Goal: Book appointment/travel/reservation

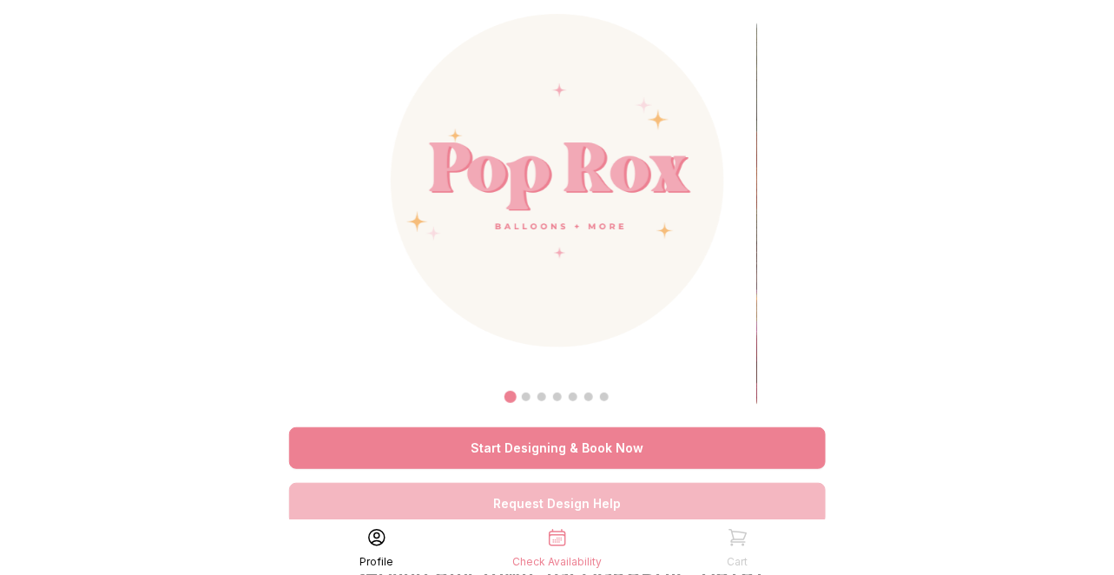
click at [590, 447] on link "Start Designing & Book Now" at bounding box center [557, 448] width 536 height 42
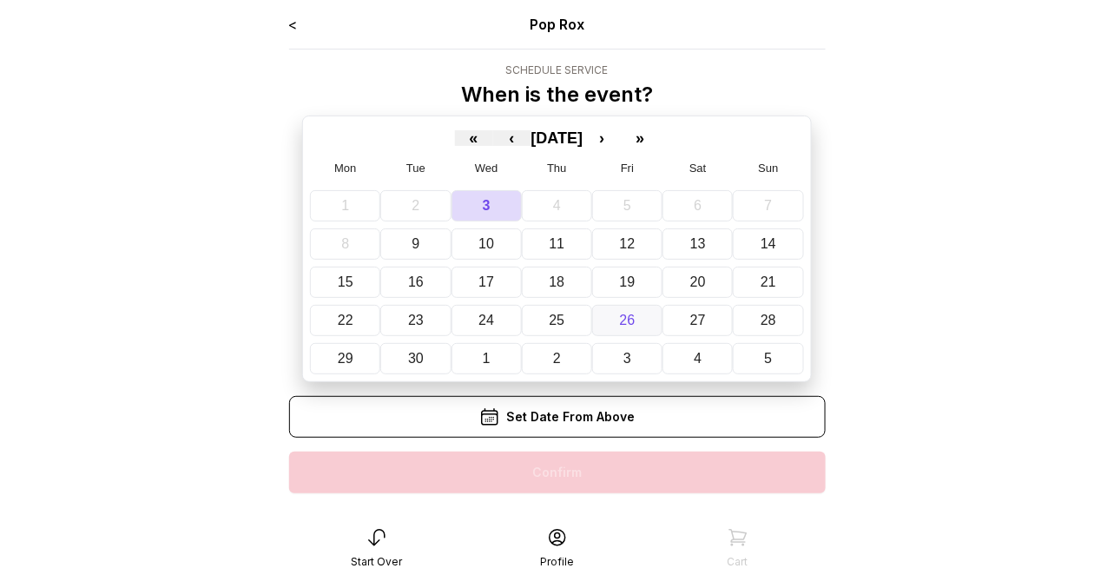
click at [615, 316] on button "26" at bounding box center [627, 320] width 70 height 31
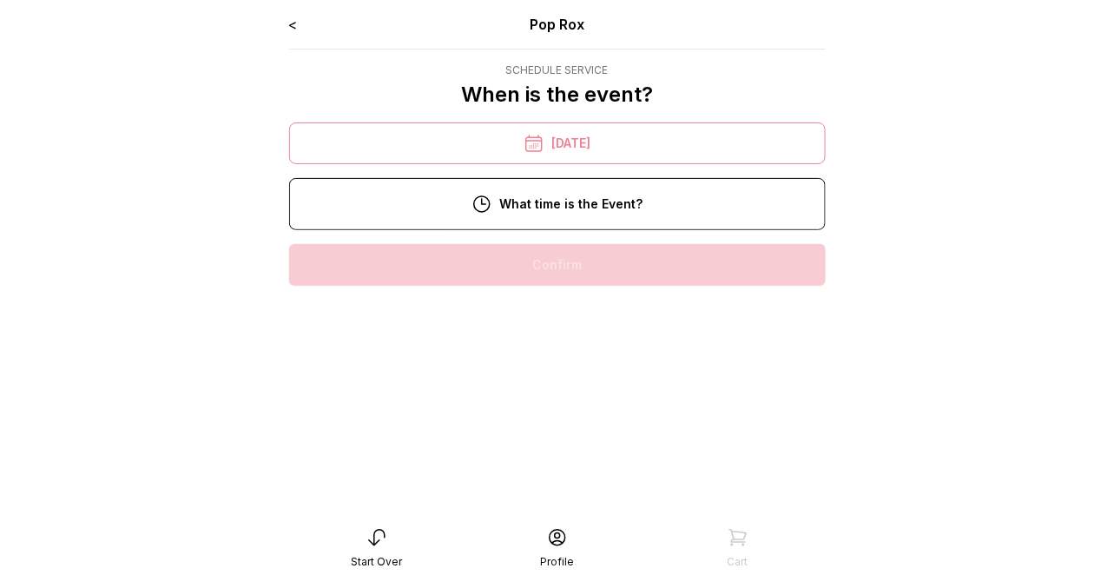
click at [566, 319] on div "11:00 am" at bounding box center [557, 320] width 509 height 42
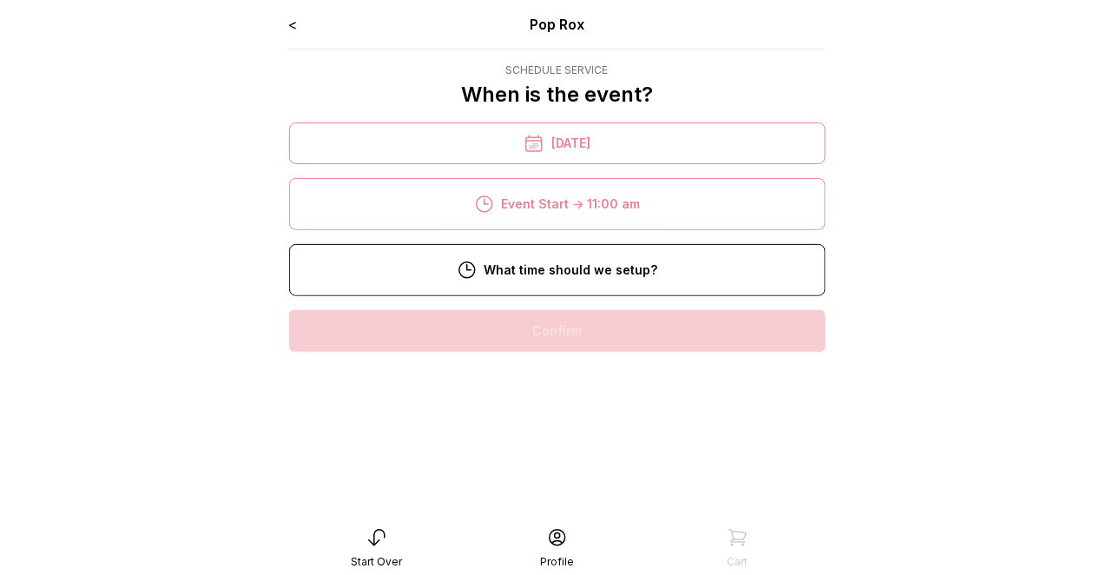
click at [574, 329] on div "8:00 am" at bounding box center [557, 331] width 509 height 42
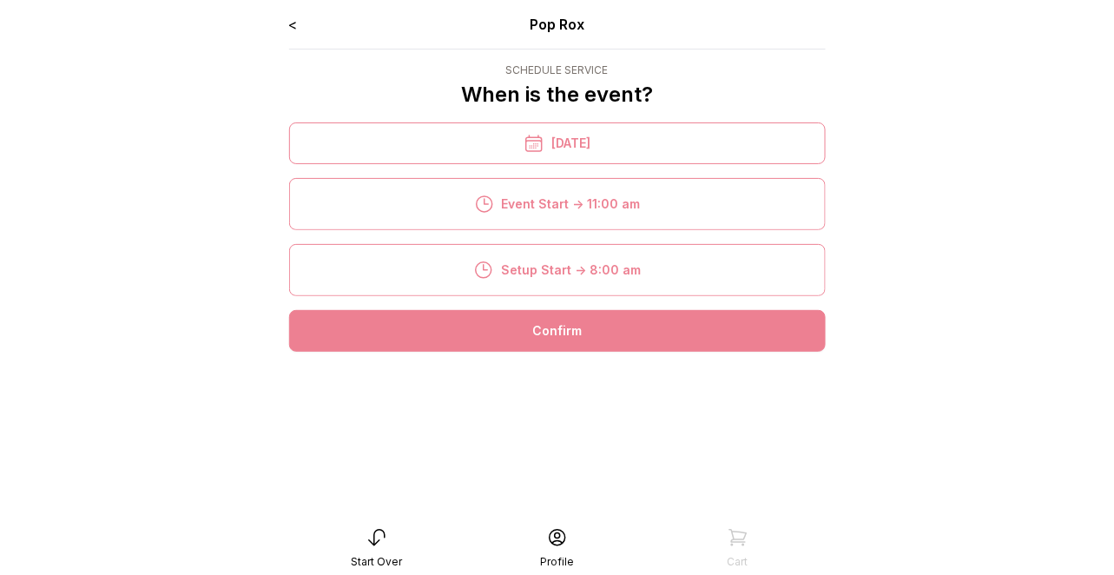
click at [573, 332] on div "Confirm" at bounding box center [557, 331] width 536 height 42
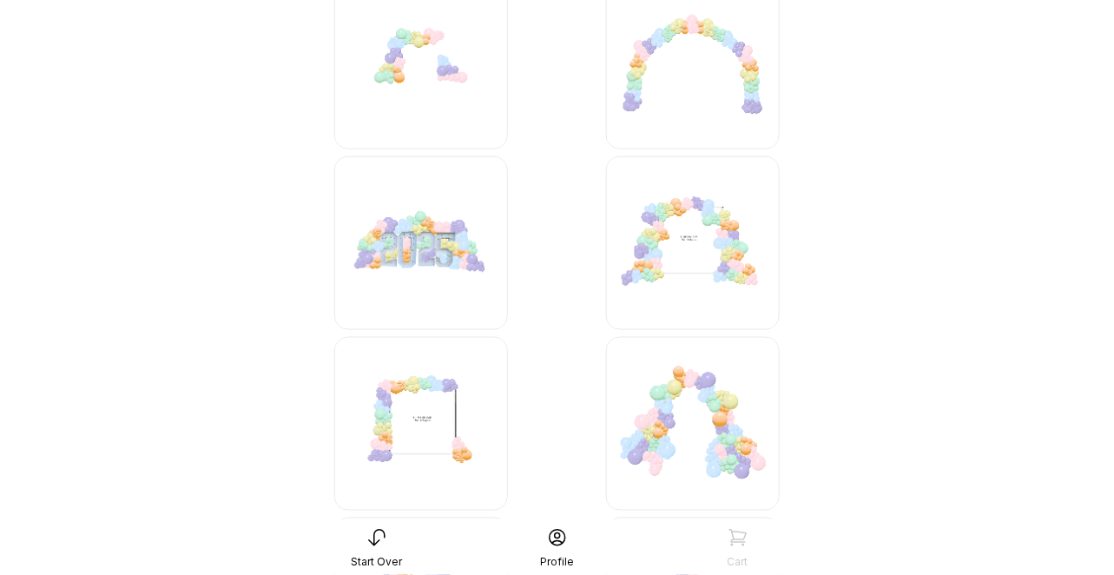
scroll to position [3871, 0]
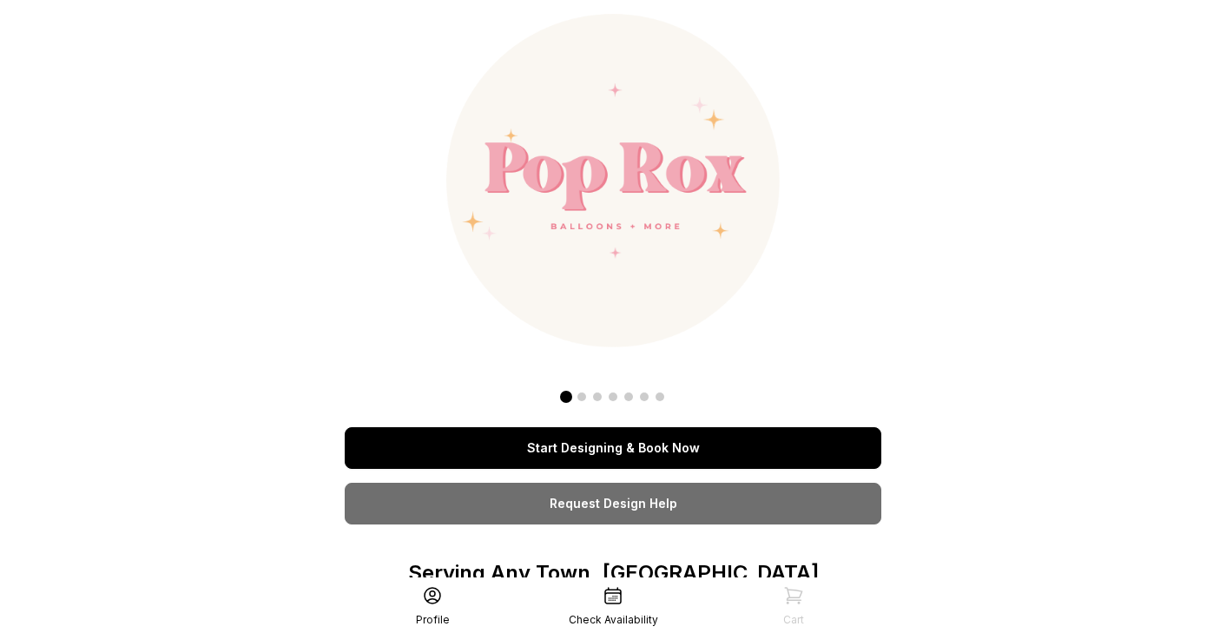
click at [617, 450] on link "Start Designing & Book Now" at bounding box center [613, 448] width 536 height 42
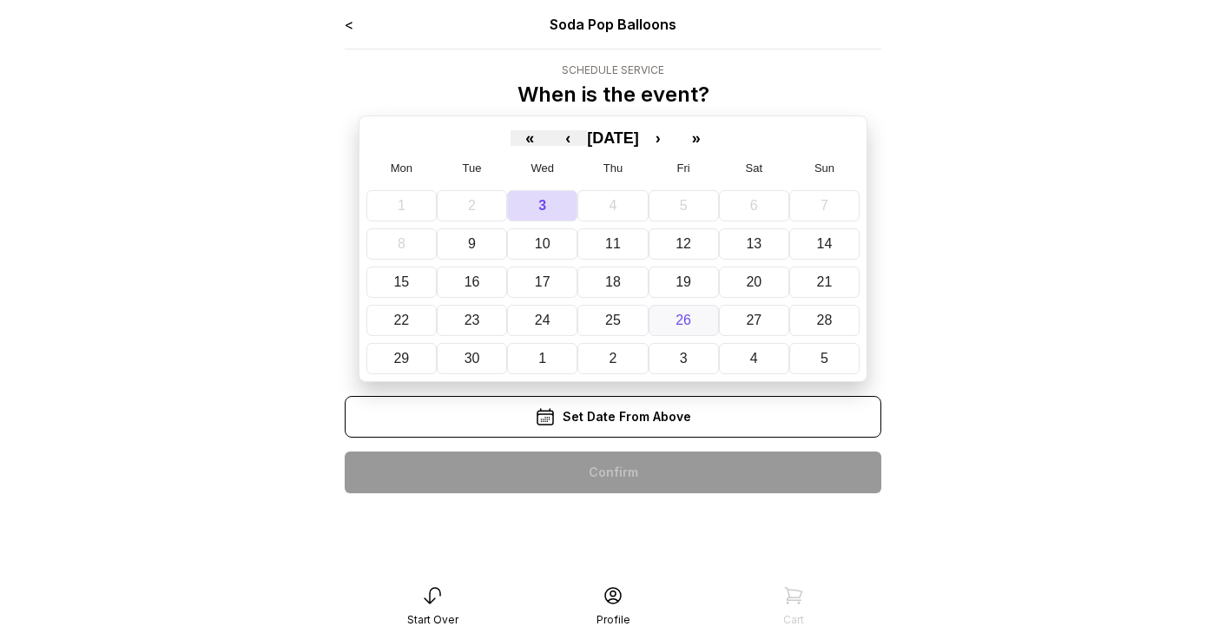
click at [671, 324] on button "26" at bounding box center [683, 320] width 70 height 31
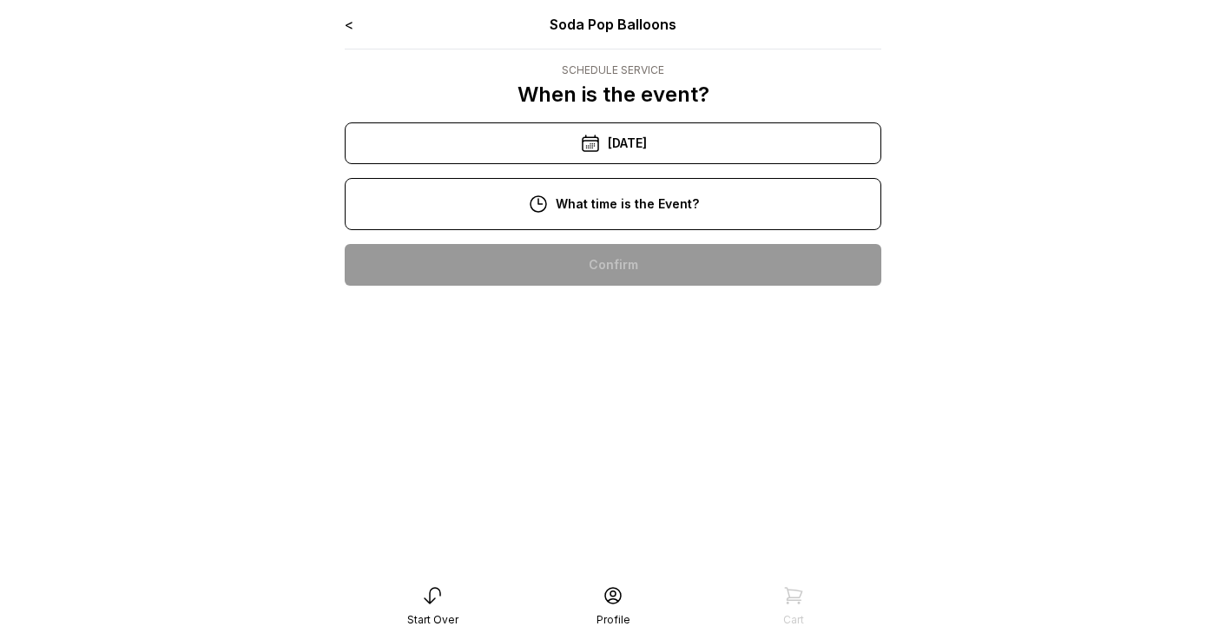
click at [635, 329] on div "11:00 am" at bounding box center [612, 320] width 509 height 42
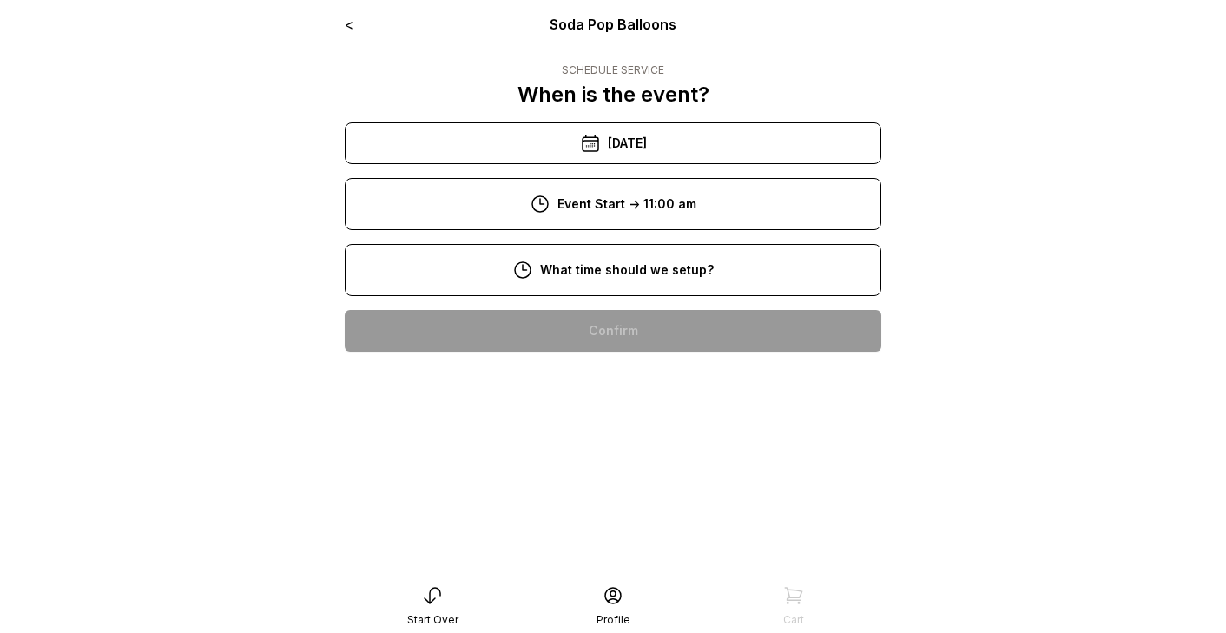
click at [627, 332] on div "8:00 am" at bounding box center [612, 331] width 509 height 42
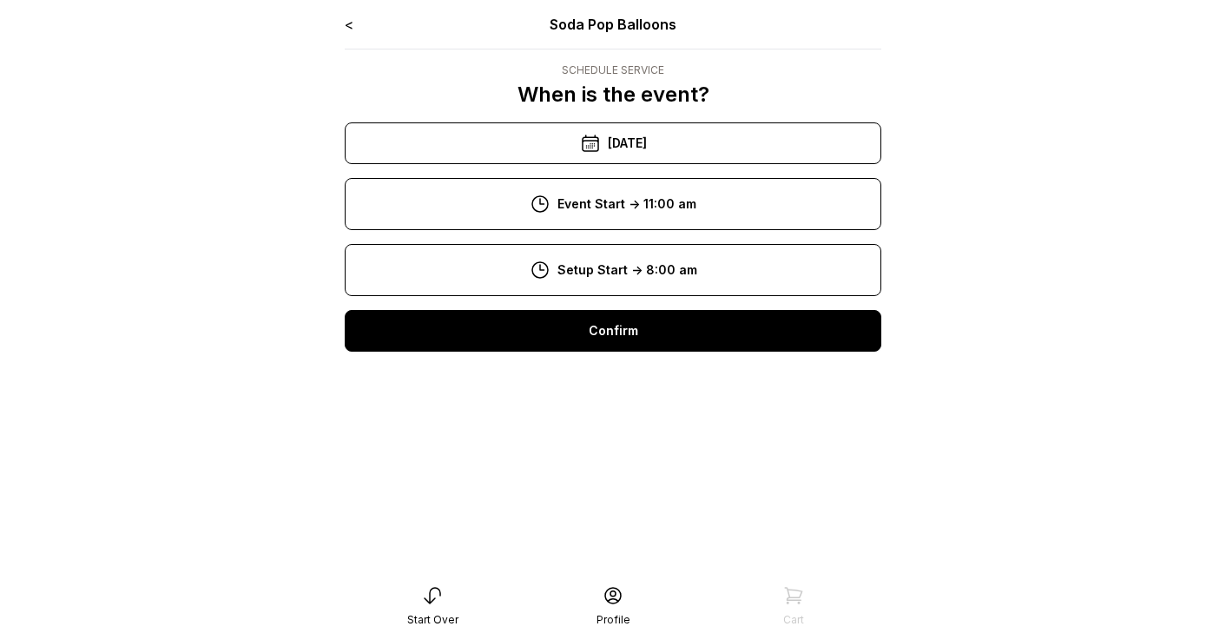
click at [627, 332] on div "Confirm" at bounding box center [613, 331] width 536 height 42
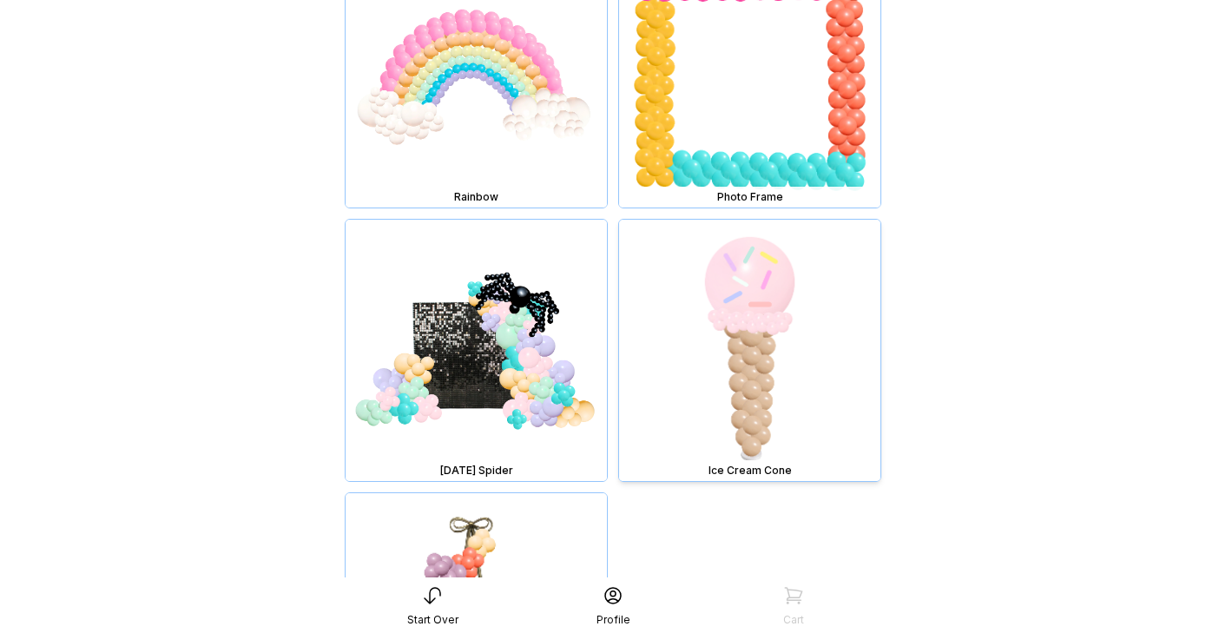
scroll to position [19278, 0]
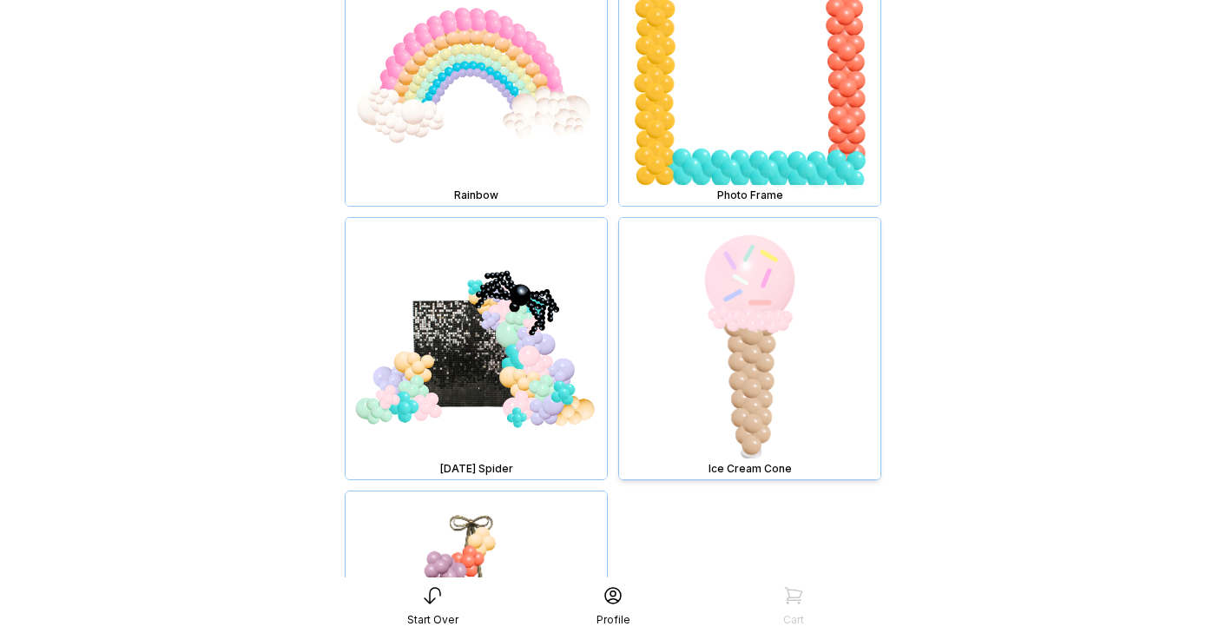
click at [754, 293] on img at bounding box center [749, 348] width 261 height 261
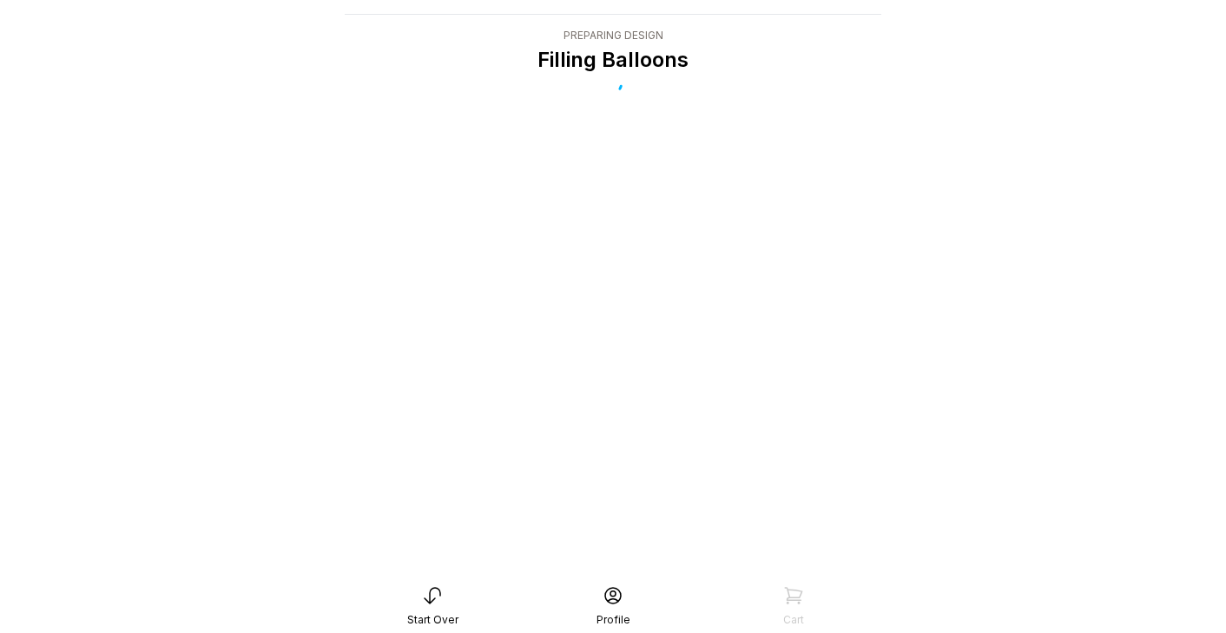
scroll to position [35, 0]
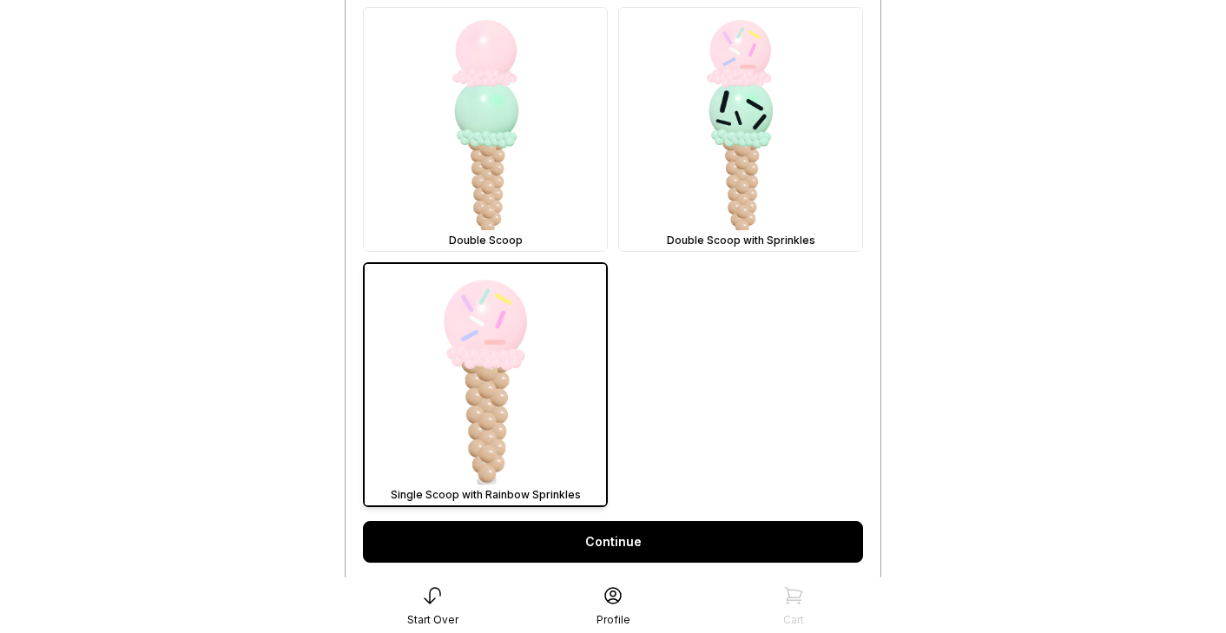
scroll to position [799, 0]
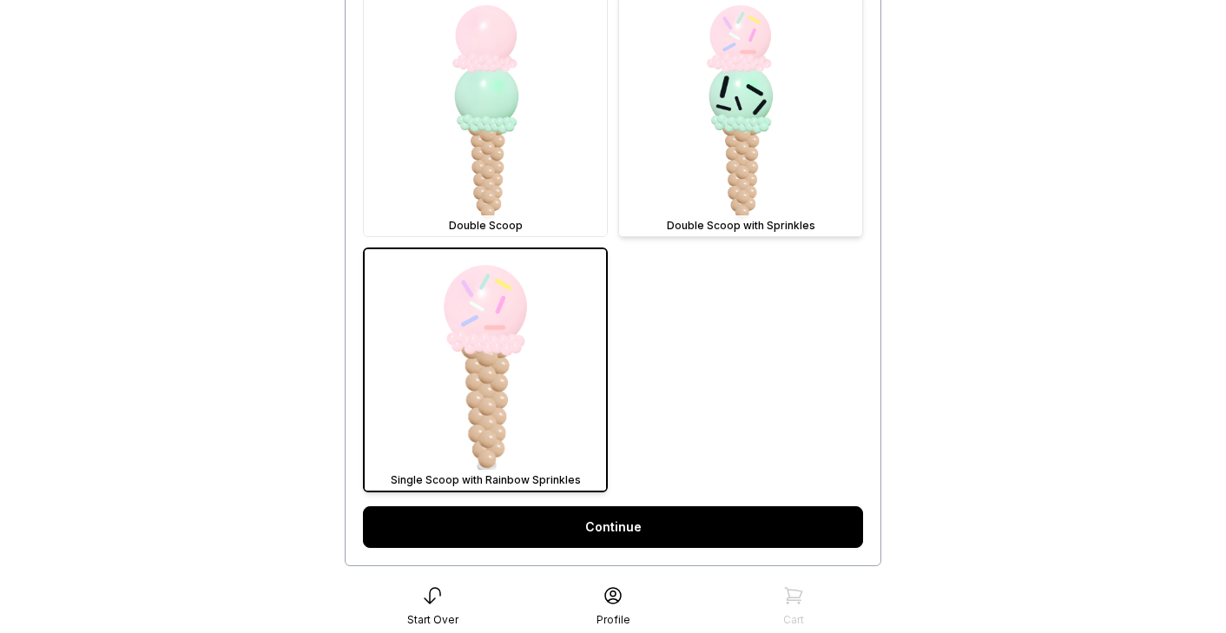
click at [743, 128] on img at bounding box center [740, 114] width 243 height 243
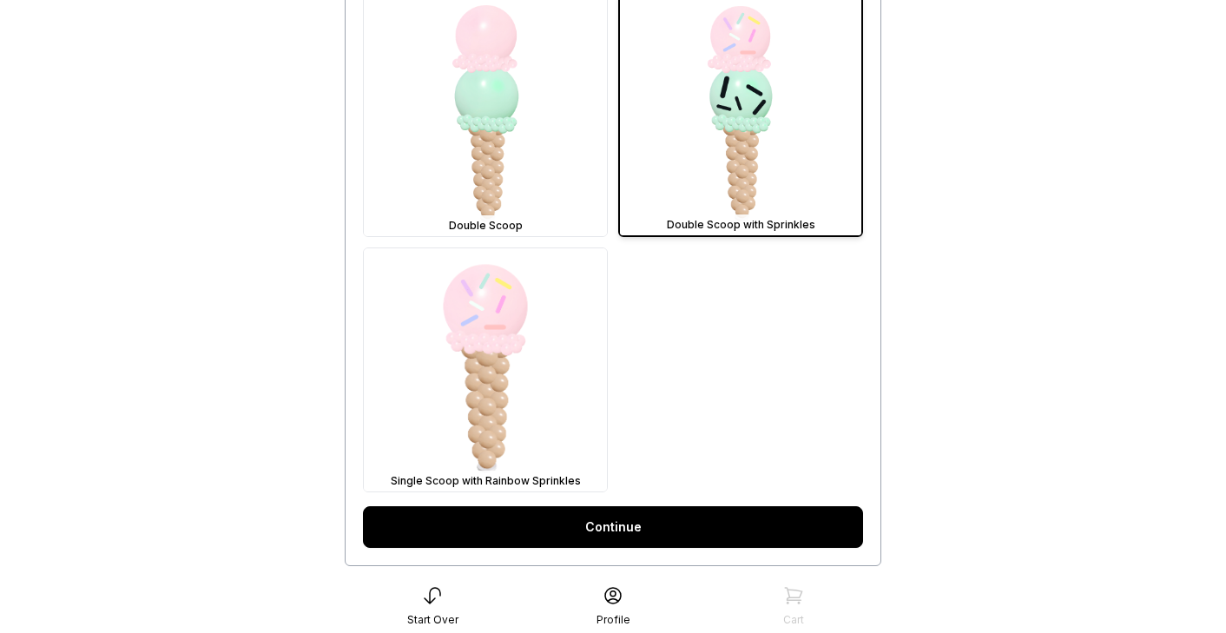
click at [634, 525] on link "Continue" at bounding box center [613, 527] width 500 height 42
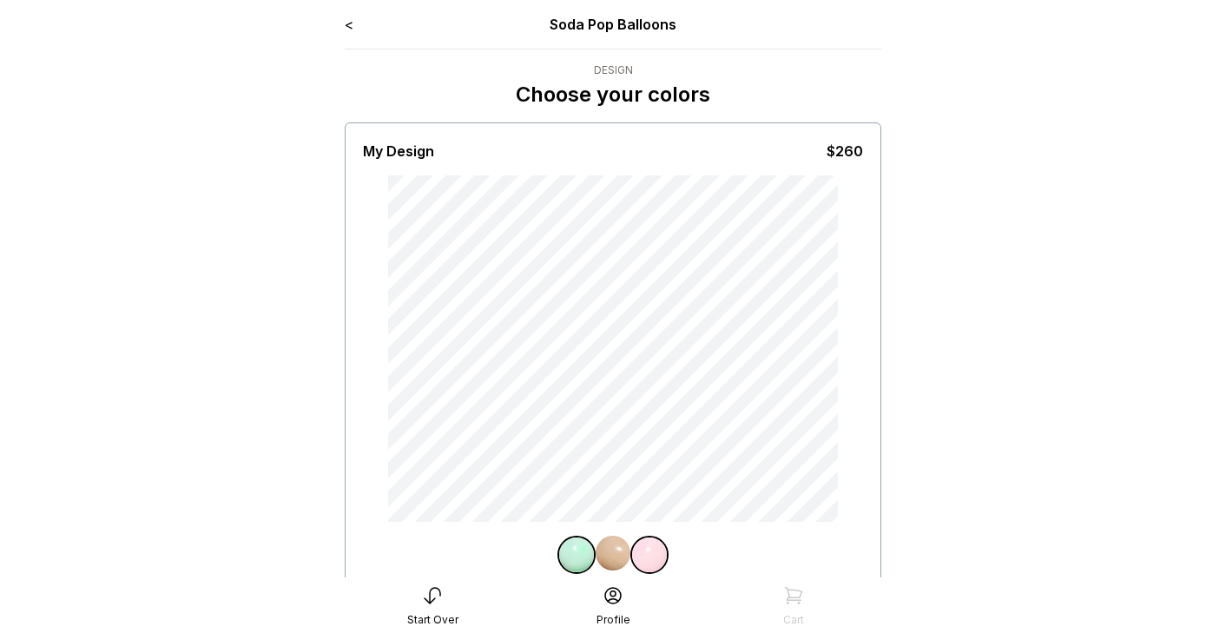
click at [351, 27] on link "<" at bounding box center [349, 24] width 9 height 17
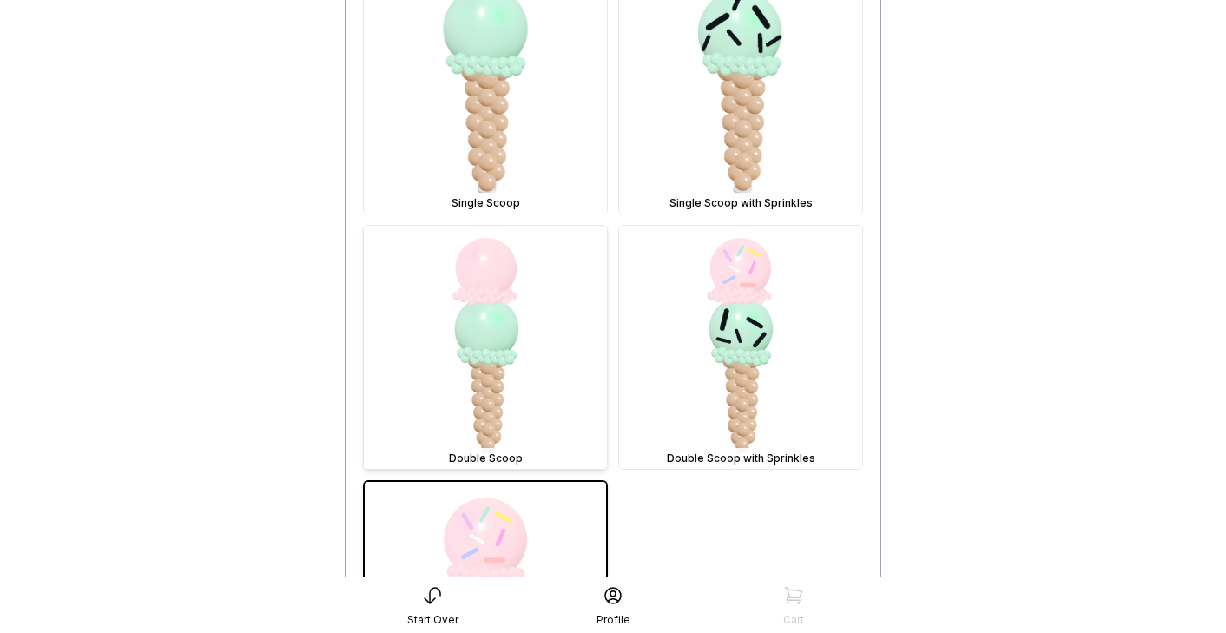
scroll to position [603, 0]
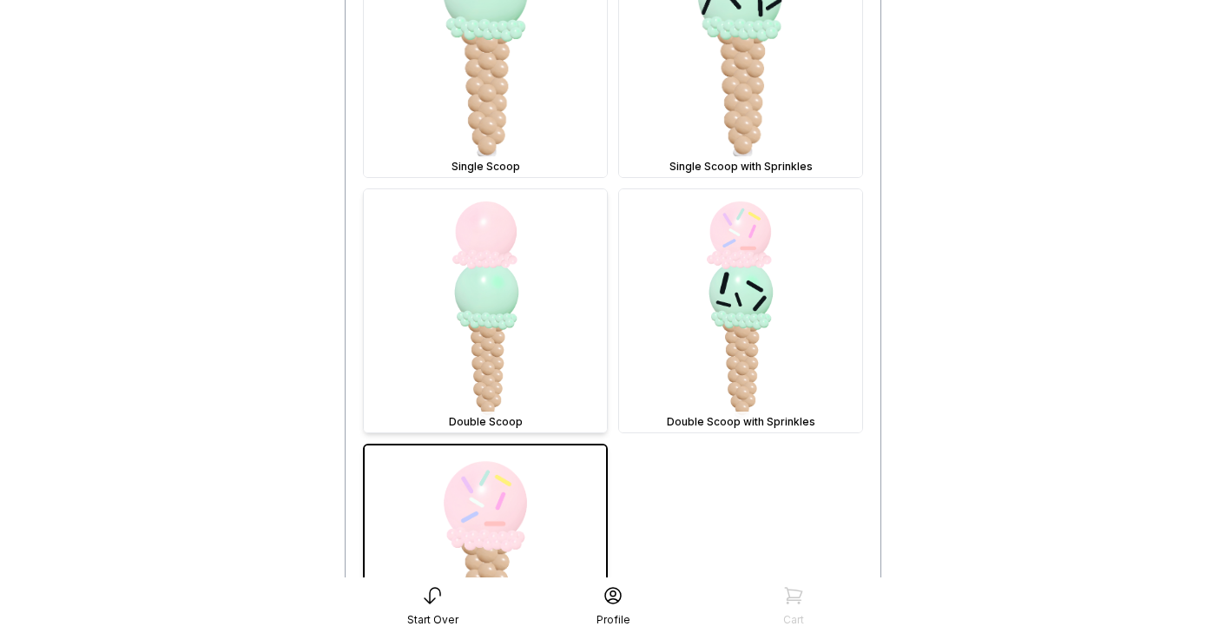
click at [546, 364] on img at bounding box center [485, 310] width 243 height 243
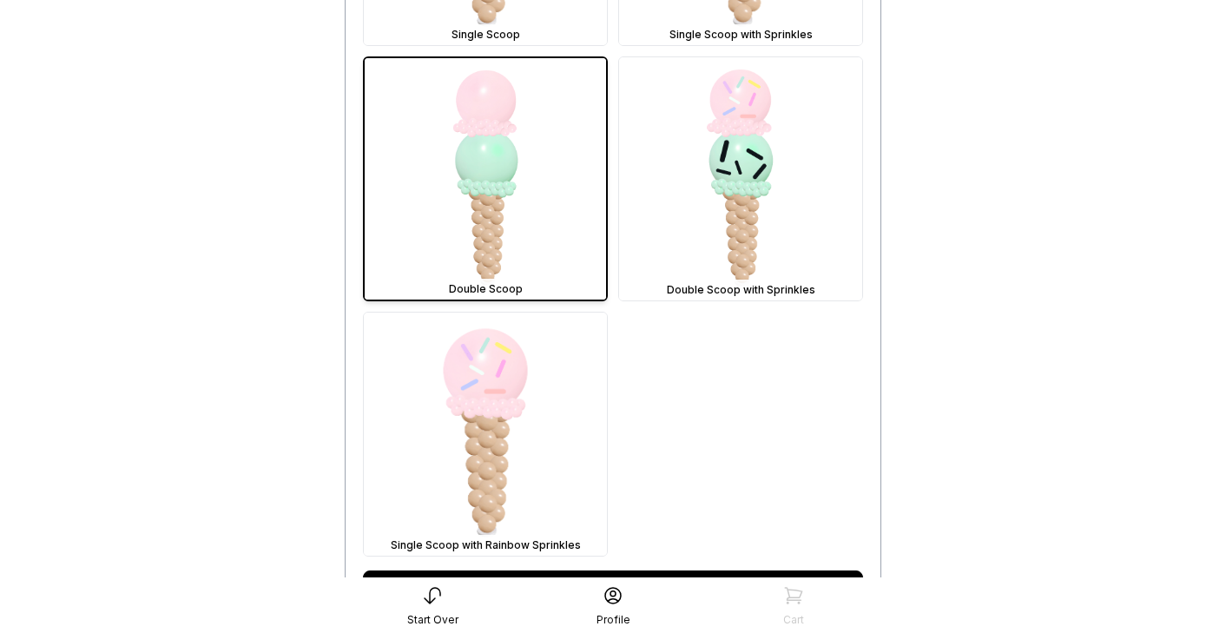
scroll to position [847, 0]
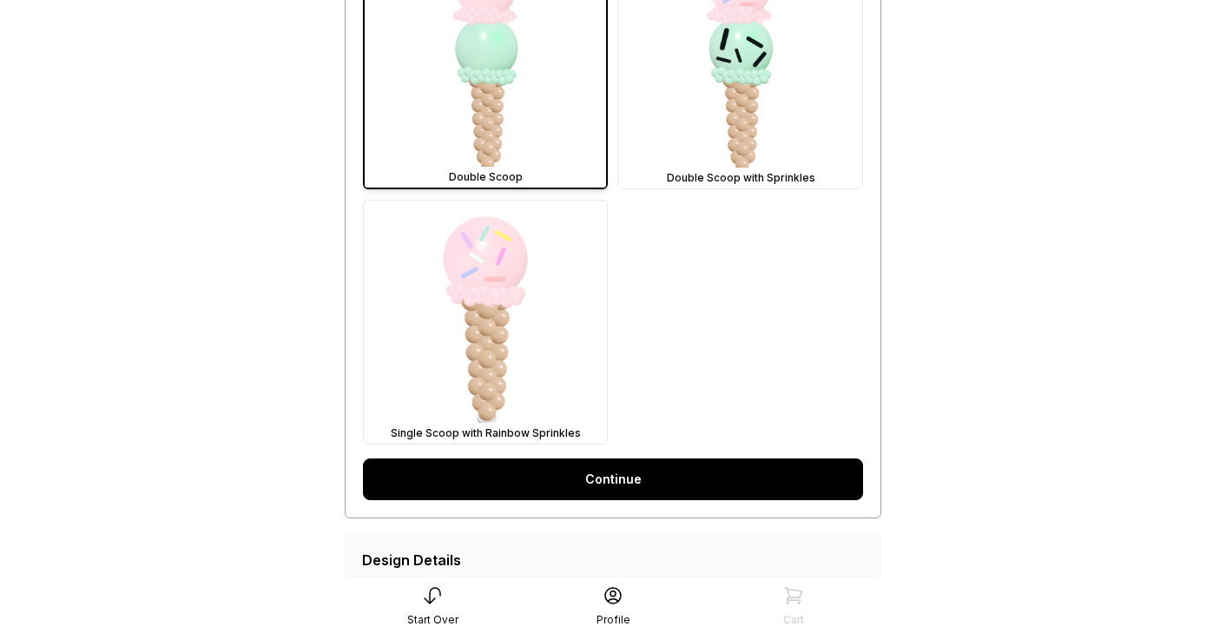
click at [622, 477] on link "Continue" at bounding box center [613, 479] width 500 height 42
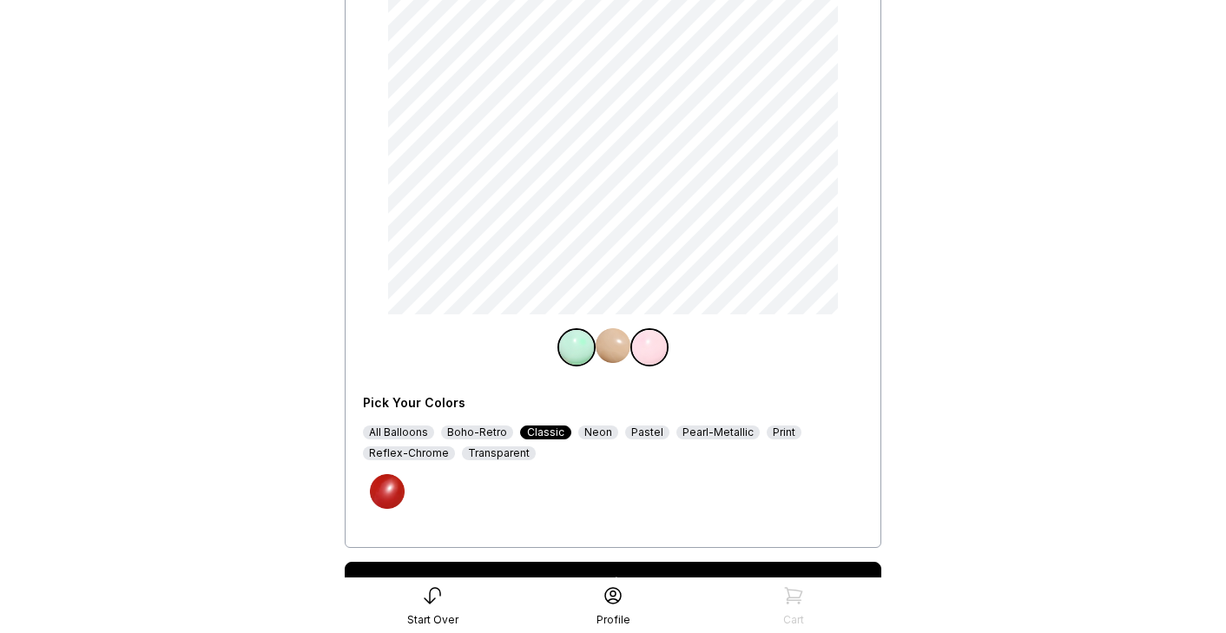
scroll to position [215, 0]
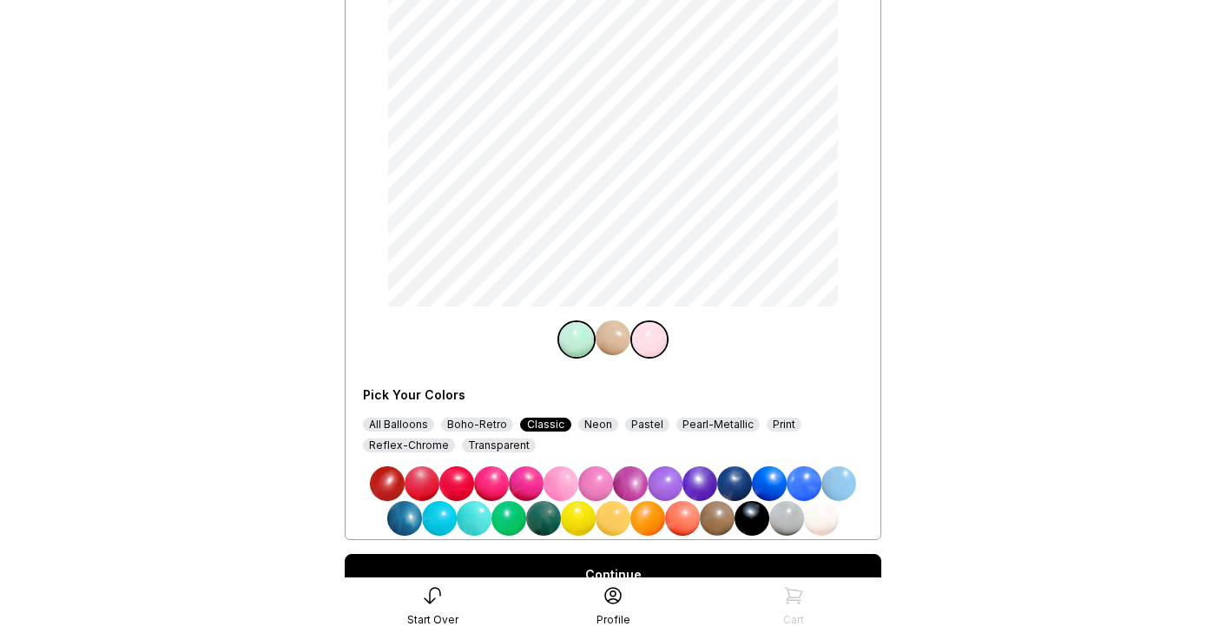
click at [615, 521] on img at bounding box center [612, 518] width 35 height 35
click at [648, 341] on img at bounding box center [649, 339] width 35 height 35
click at [671, 494] on img at bounding box center [665, 483] width 35 height 35
click at [644, 344] on img at bounding box center [649, 339] width 35 height 35
click at [566, 339] on img at bounding box center [576, 339] width 35 height 35
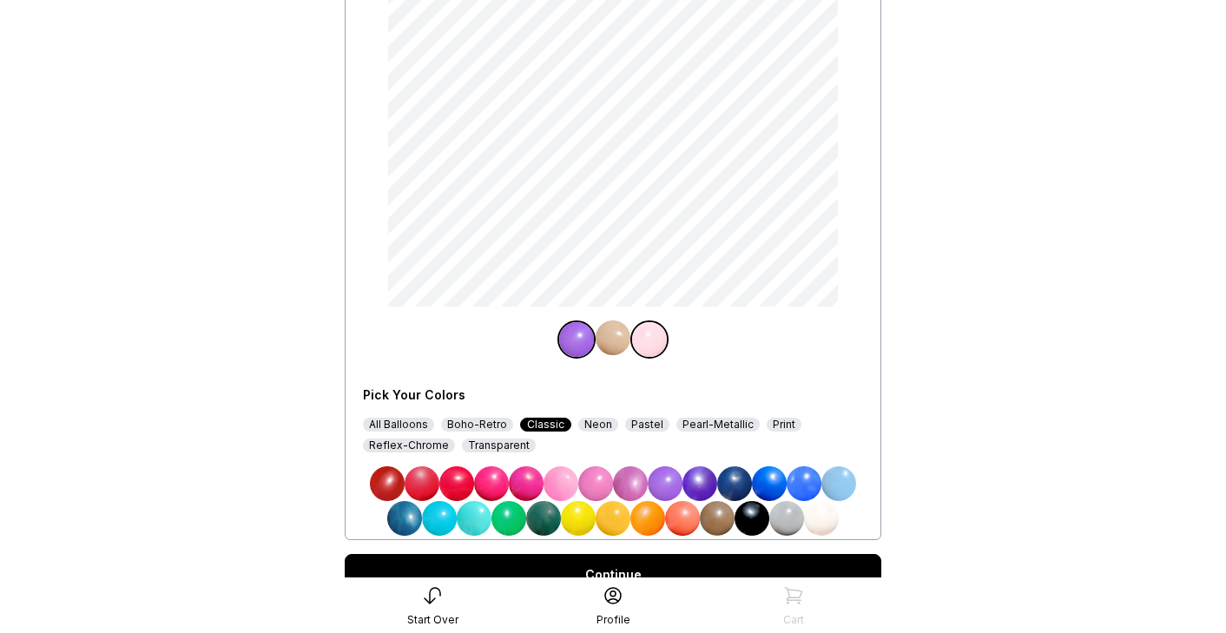
click at [633, 490] on img at bounding box center [630, 483] width 35 height 35
click at [655, 325] on img at bounding box center [649, 339] width 35 height 35
click at [655, 335] on img at bounding box center [649, 339] width 35 height 35
click at [778, 482] on img at bounding box center [769, 483] width 35 height 35
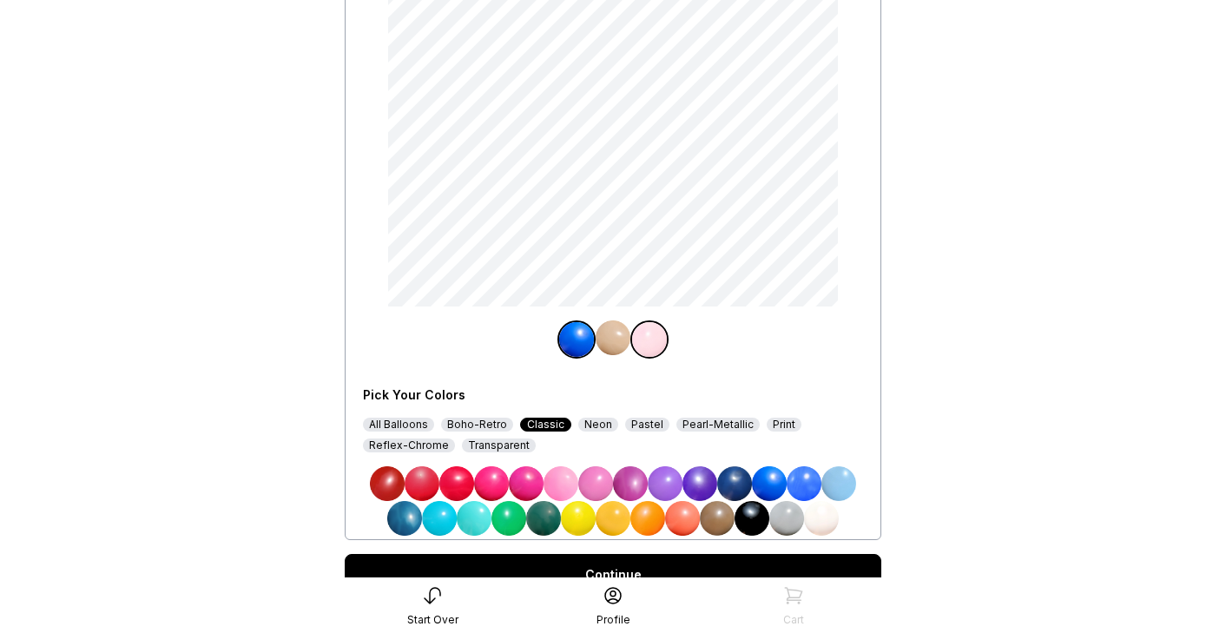
click at [646, 334] on img at bounding box center [649, 339] width 35 height 35
click at [625, 338] on img at bounding box center [612, 337] width 35 height 35
click at [649, 338] on img at bounding box center [649, 337] width 35 height 35
click at [843, 479] on img at bounding box center [838, 483] width 35 height 35
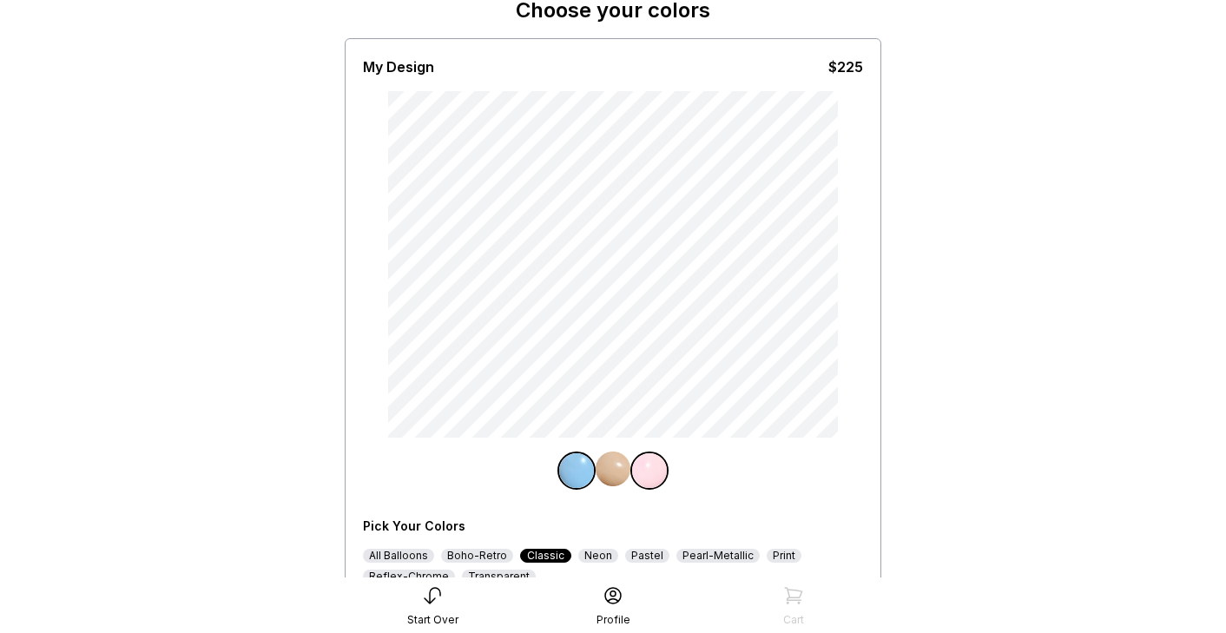
scroll to position [81, 0]
